Goal: Task Accomplishment & Management: Complete application form

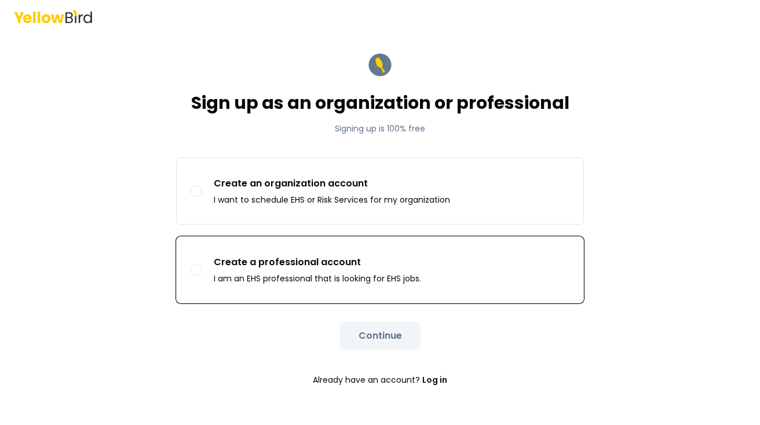
click at [196, 272] on button "Create a professional account I am an EHS professional that is looking for EHS …" at bounding box center [196, 270] width 12 height 12
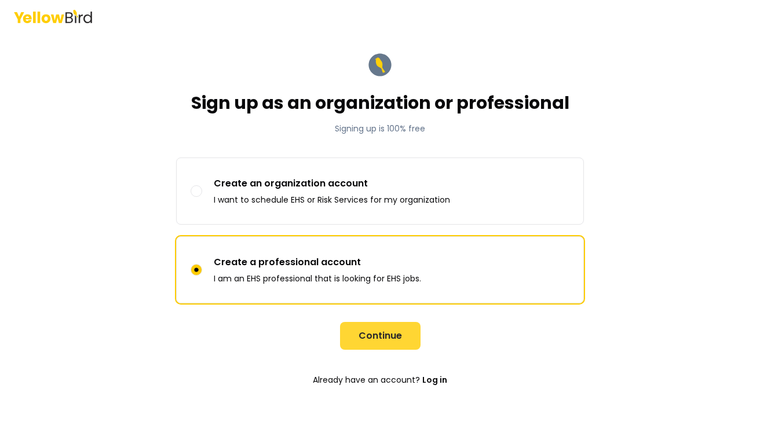
click at [359, 329] on button "Continue" at bounding box center [380, 336] width 80 height 28
